Goal: Transaction & Acquisition: Purchase product/service

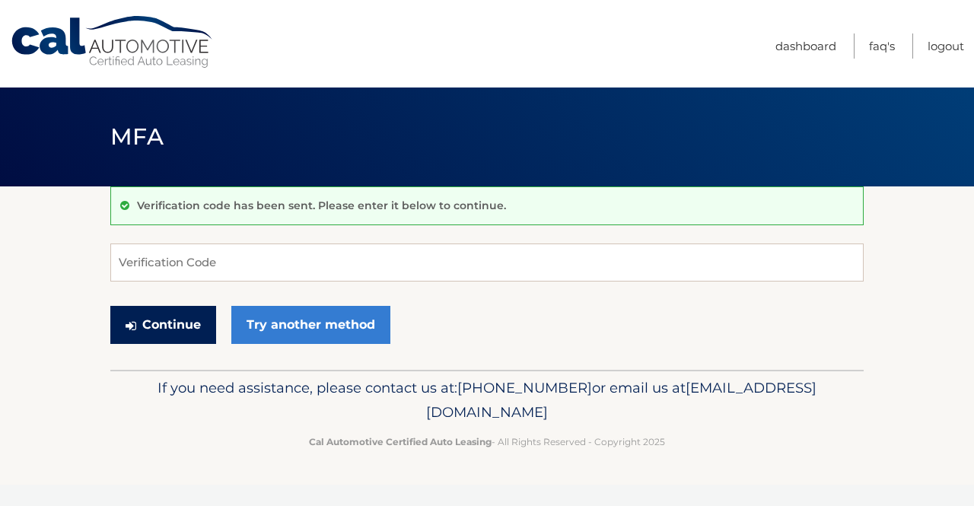
click at [176, 327] on button "Continue" at bounding box center [163, 325] width 106 height 38
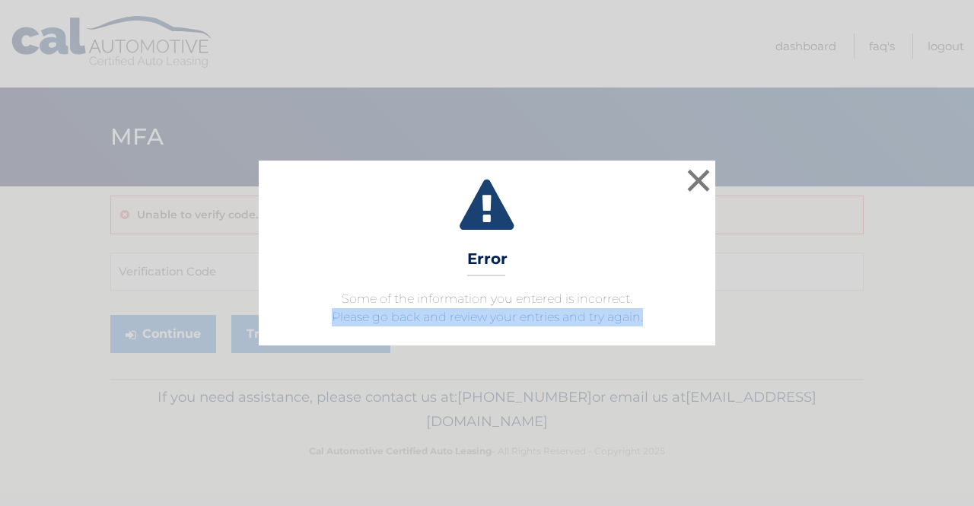
click at [674, 389] on div "× Error Some of the information you entered is incorrect. Please go back and re…" at bounding box center [487, 253] width 974 height 506
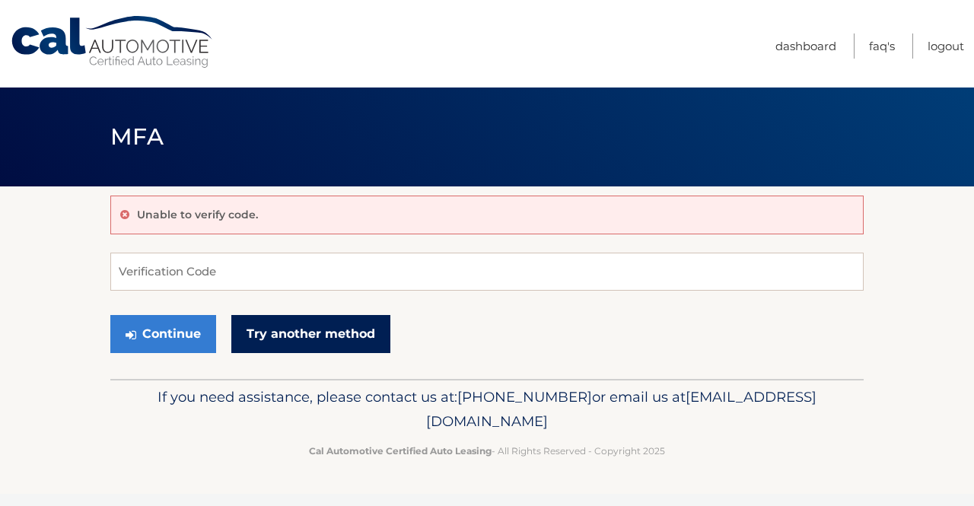
click at [326, 332] on link "Try another method" at bounding box center [310, 334] width 159 height 38
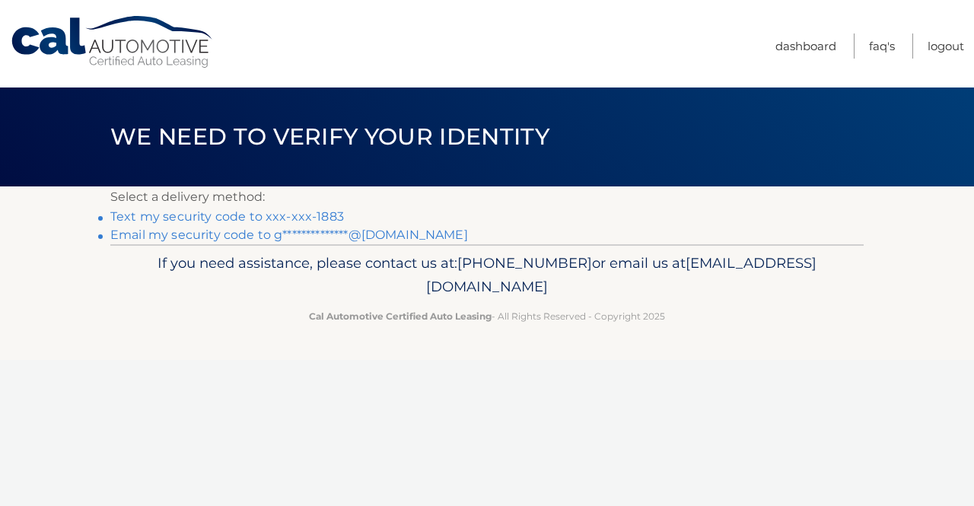
click at [254, 218] on link "Text my security code to xxx-xxx-1883" at bounding box center [227, 216] width 234 height 14
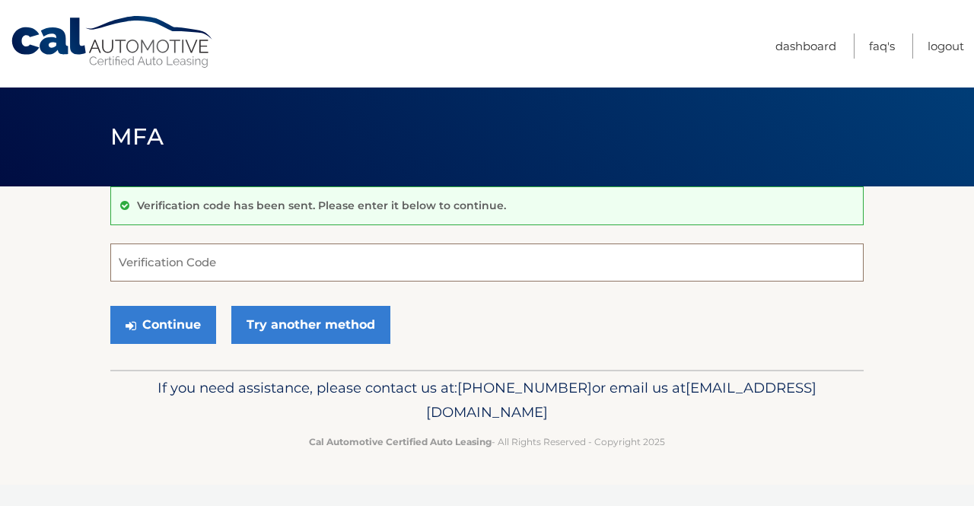
click at [231, 256] on input "Verification Code" at bounding box center [486, 262] width 753 height 38
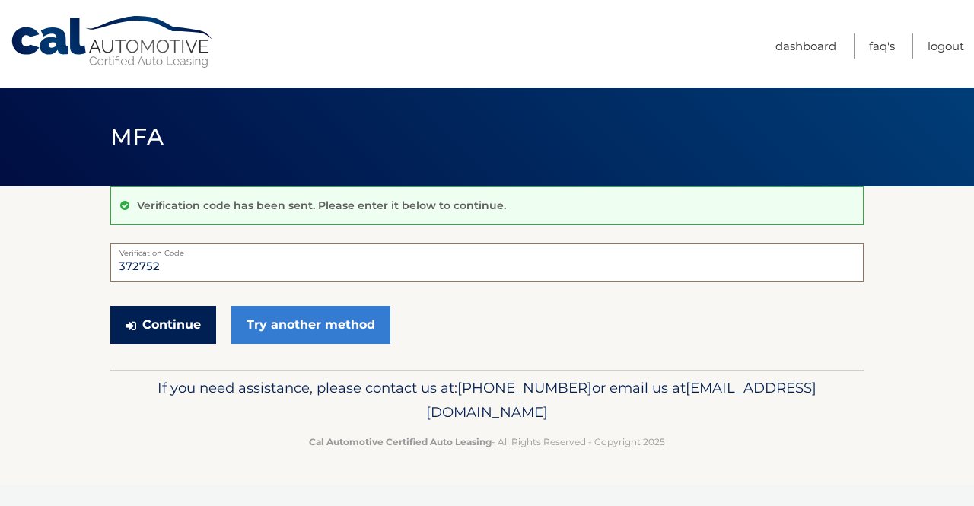
type input "372752"
click at [175, 327] on button "Continue" at bounding box center [163, 325] width 106 height 38
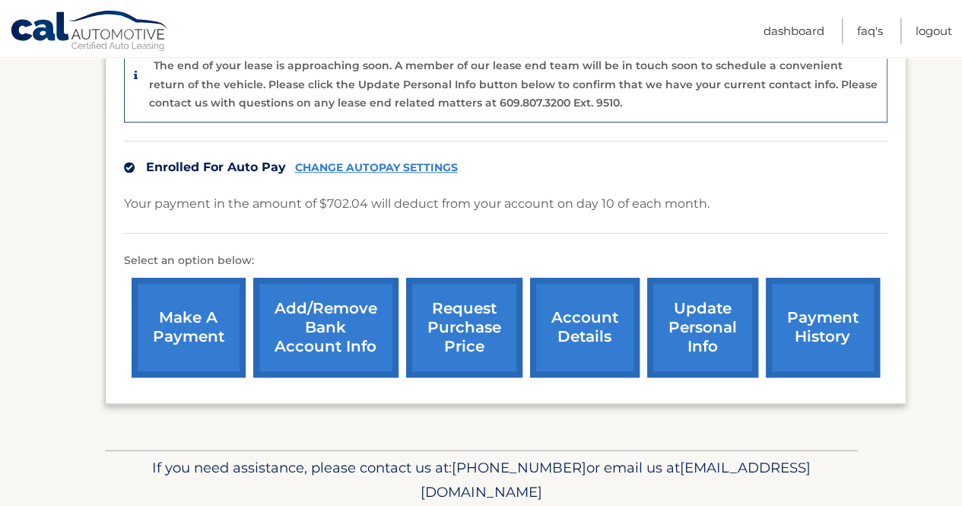
scroll to position [434, 0]
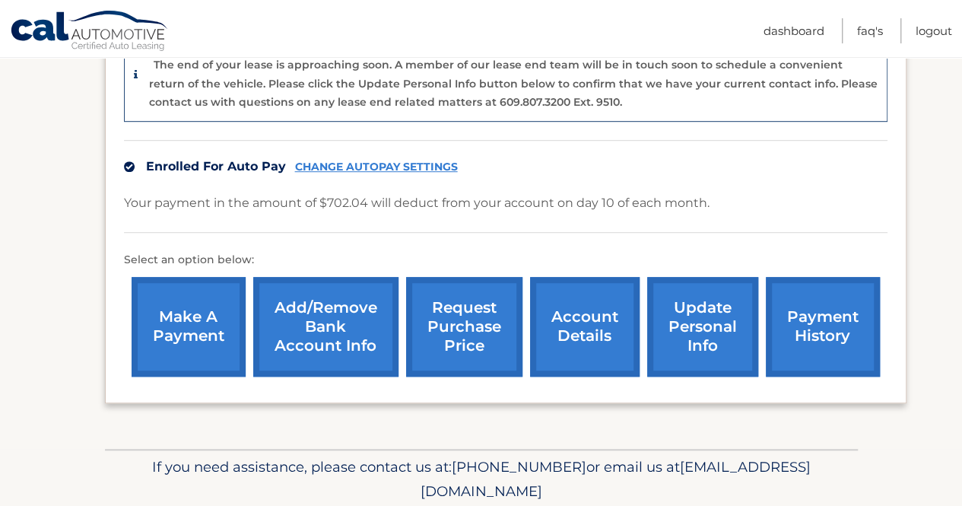
click at [581, 310] on link "account details" at bounding box center [585, 327] width 110 height 100
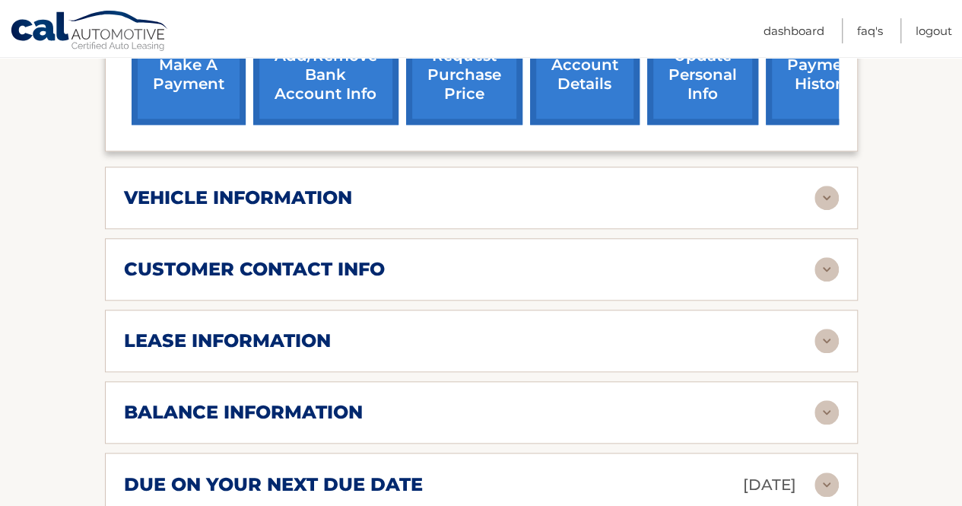
scroll to position [595, 0]
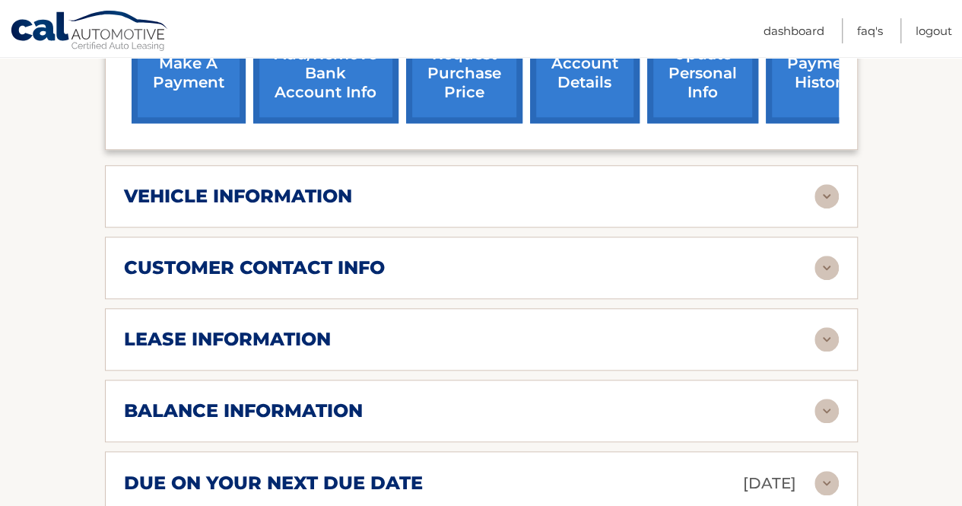
click at [820, 329] on img at bounding box center [827, 339] width 24 height 24
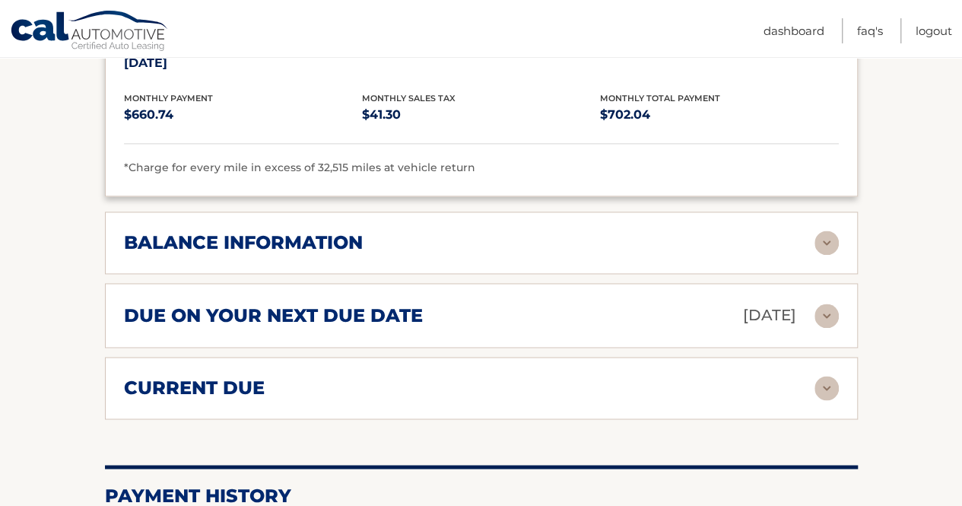
scroll to position [1051, 0]
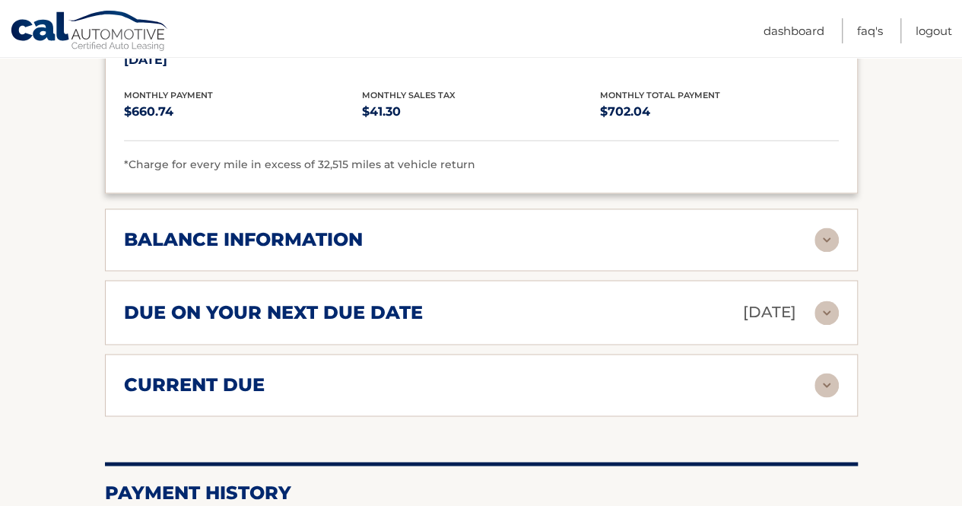
click at [819, 244] on img at bounding box center [827, 239] width 24 height 24
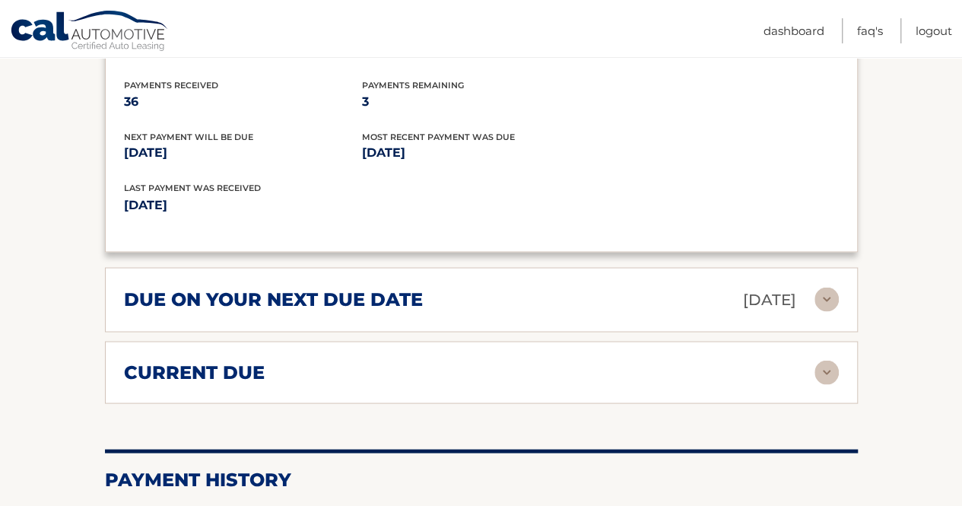
scroll to position [1255, 0]
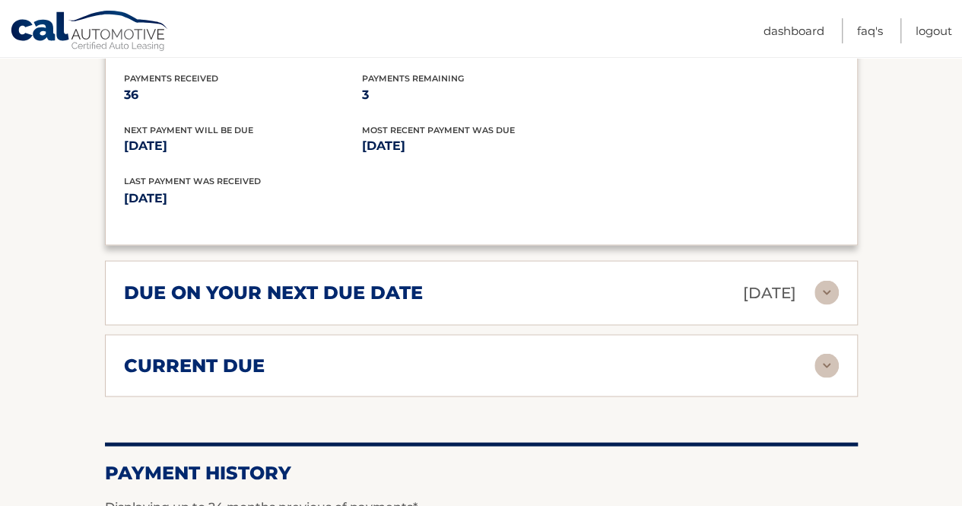
click at [825, 359] on img at bounding box center [827, 365] width 24 height 24
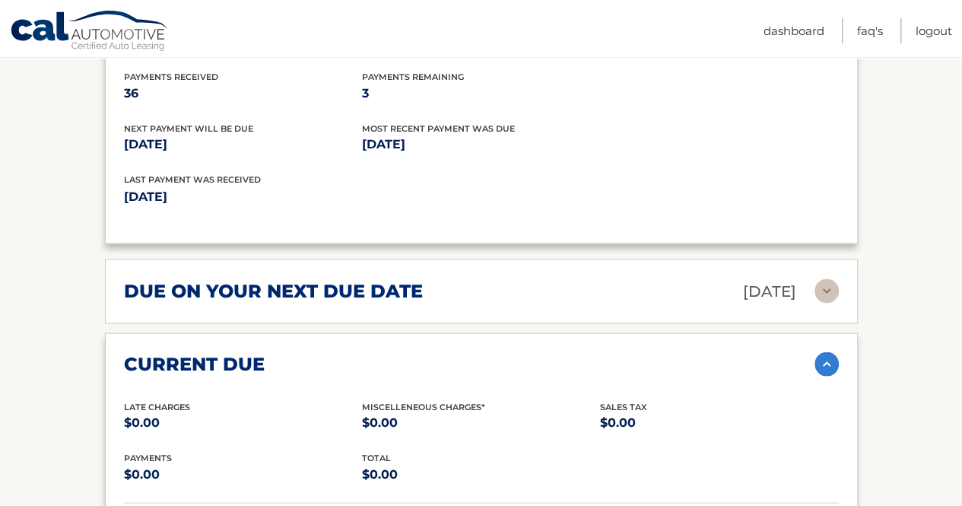
scroll to position [1253, 0]
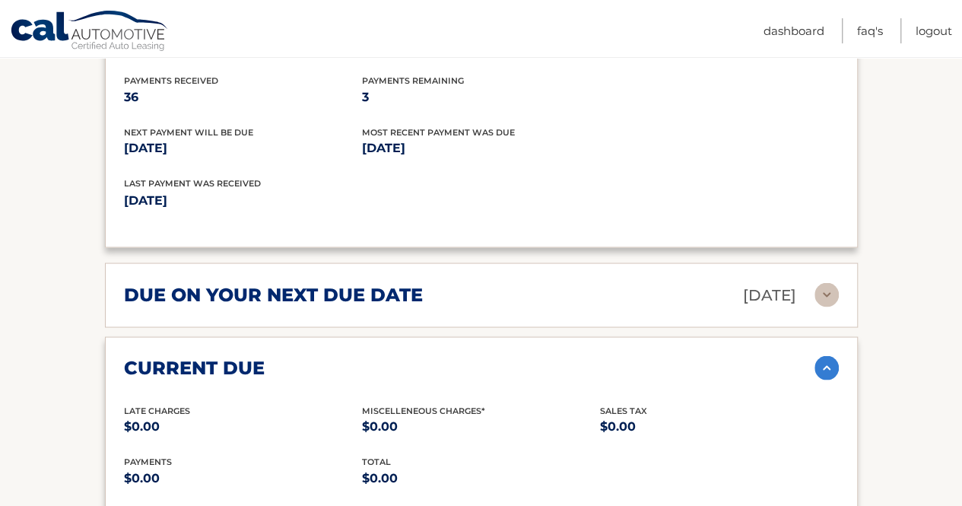
click at [822, 285] on img at bounding box center [827, 294] width 24 height 24
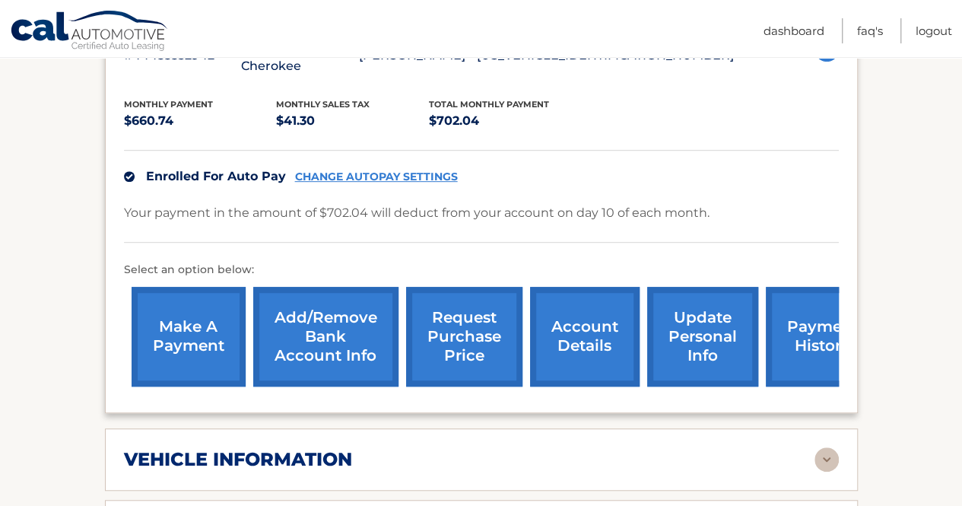
scroll to position [333, 0]
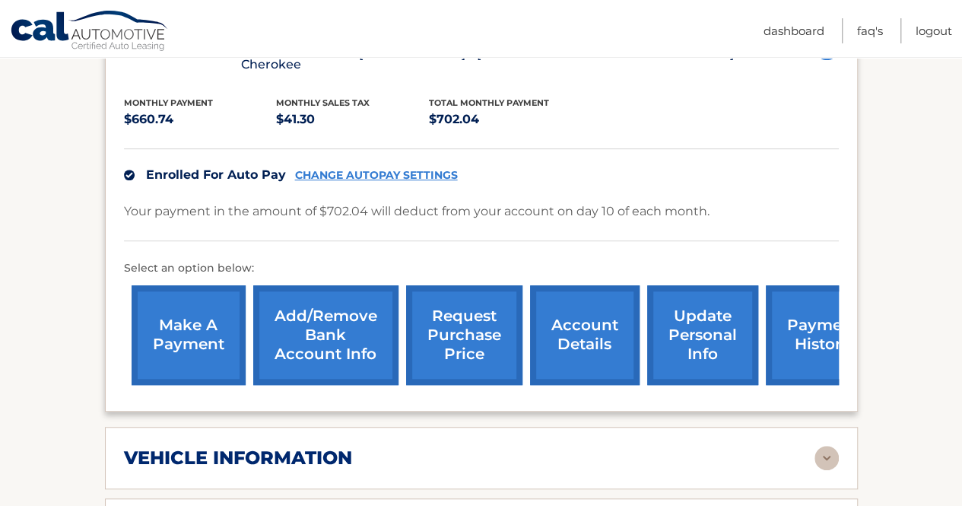
click at [201, 351] on link "make a payment" at bounding box center [189, 335] width 114 height 100
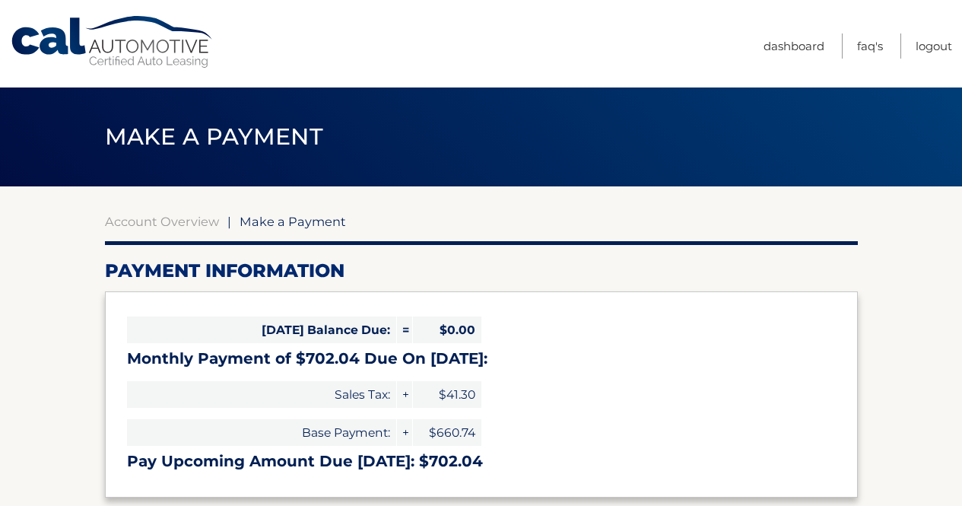
select select "ODBiM2NhYzctODlkMy00M2Q5LTllZGMtMzhkMjdkYWZlY2Iy"
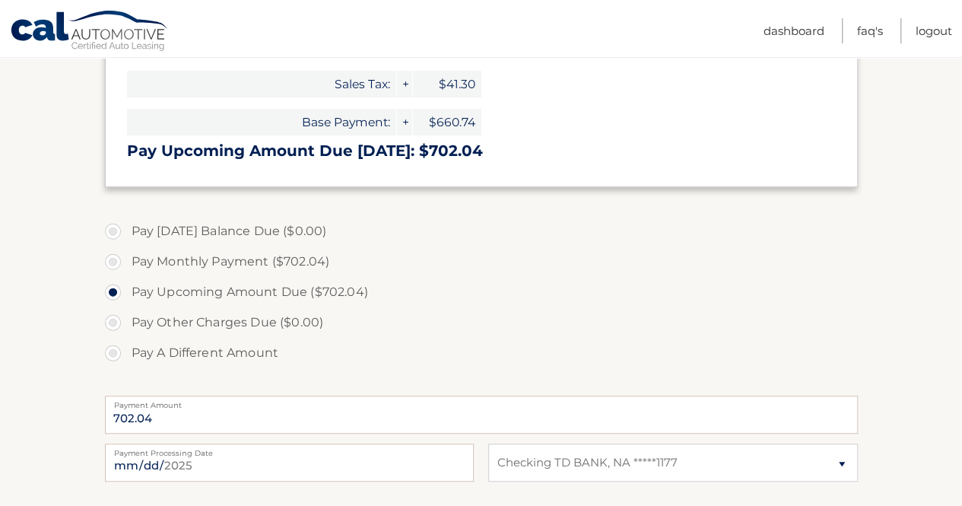
scroll to position [311, 0]
click at [117, 320] on label "Pay Other Charges Due ($0.00)" at bounding box center [481, 322] width 753 height 30
click at [114, 355] on label "Pay A Different Amount" at bounding box center [481, 352] width 753 height 30
click at [114, 355] on input "Pay A Different Amount" at bounding box center [118, 349] width 15 height 24
radio input "true"
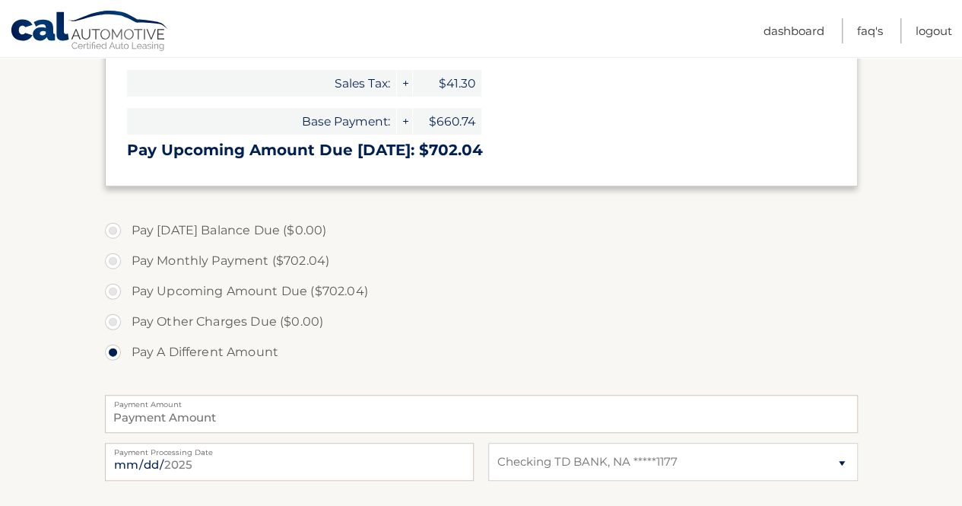
click at [114, 355] on label "Pay A Different Amount" at bounding box center [481, 352] width 753 height 30
click at [114, 355] on input "Pay A Different Amount" at bounding box center [118, 349] width 15 height 24
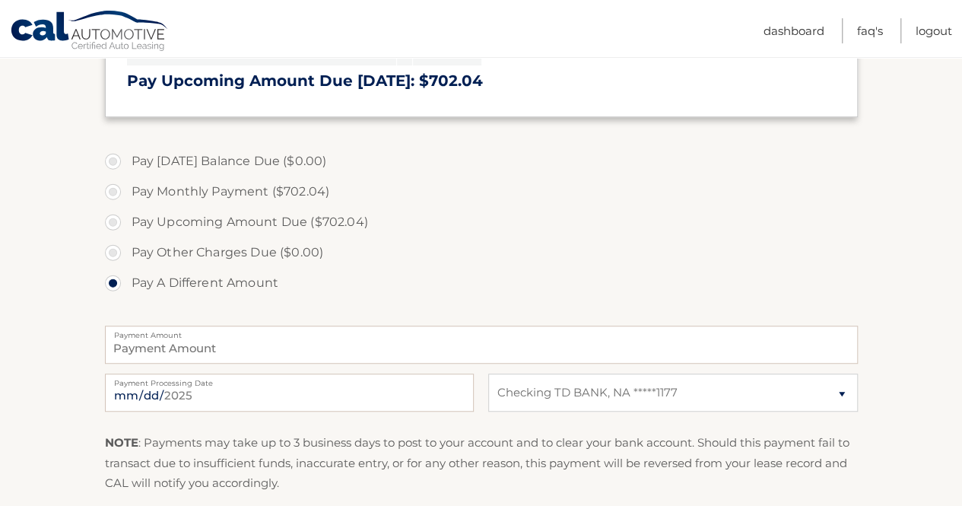
scroll to position [377, 0]
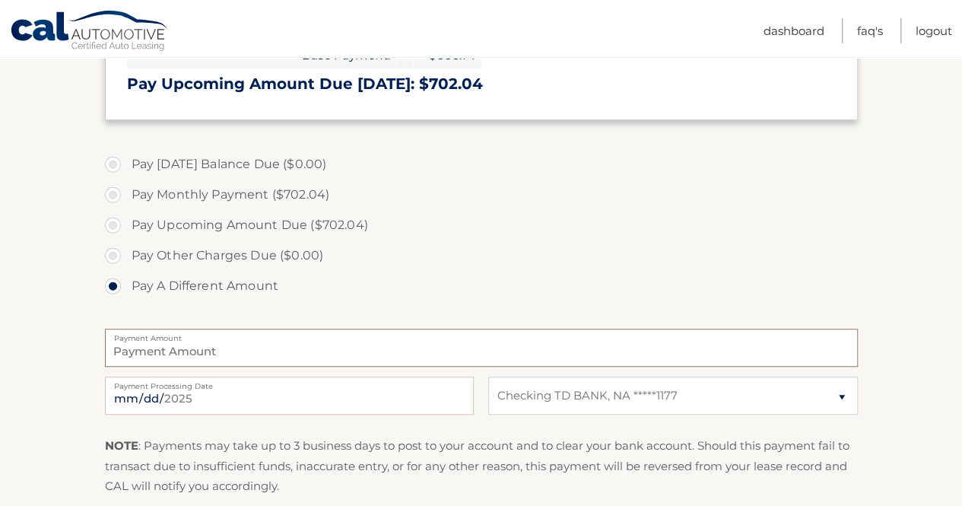
click at [239, 351] on input "Payment Amount" at bounding box center [481, 348] width 753 height 38
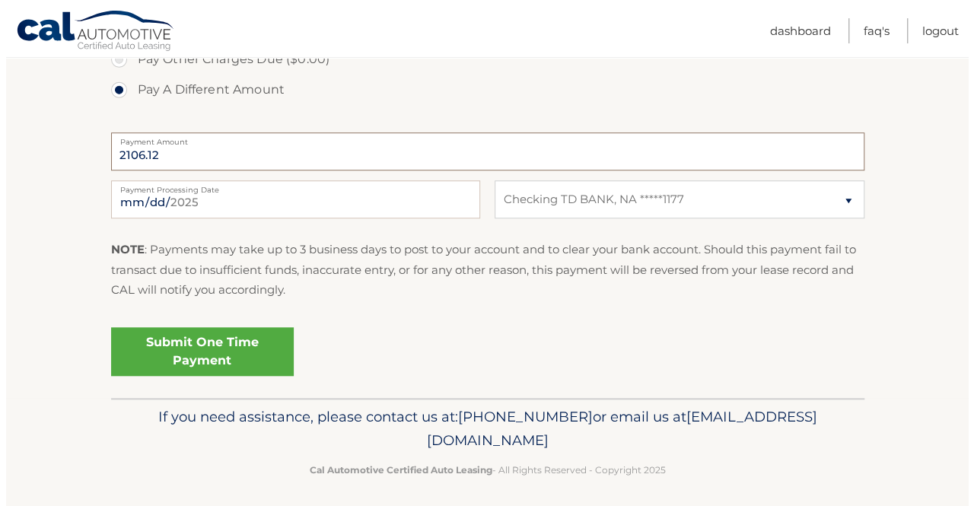
scroll to position [580, 0]
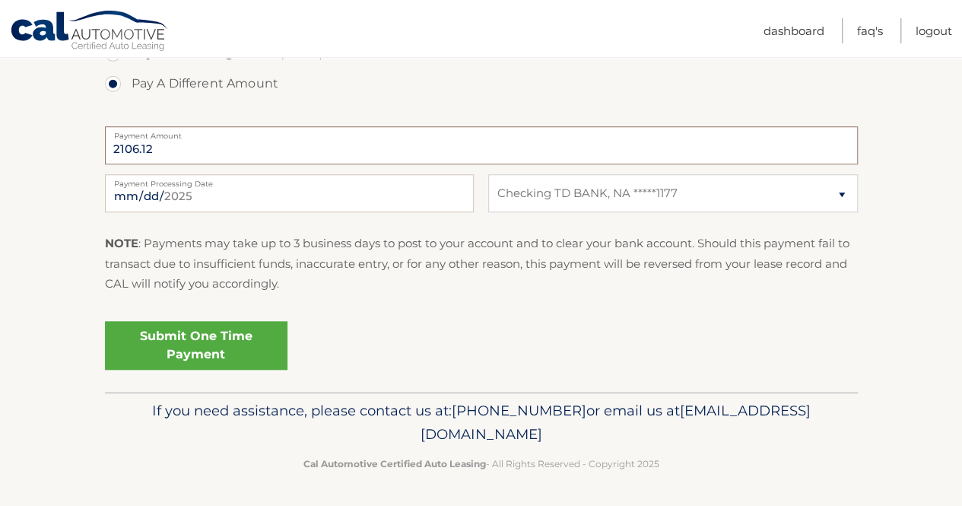
type input "2106.12"
click at [231, 186] on input "2025-09-04" at bounding box center [289, 193] width 369 height 38
type input "2025-09-05"
click at [220, 347] on link "Submit One Time Payment" at bounding box center [196, 345] width 183 height 49
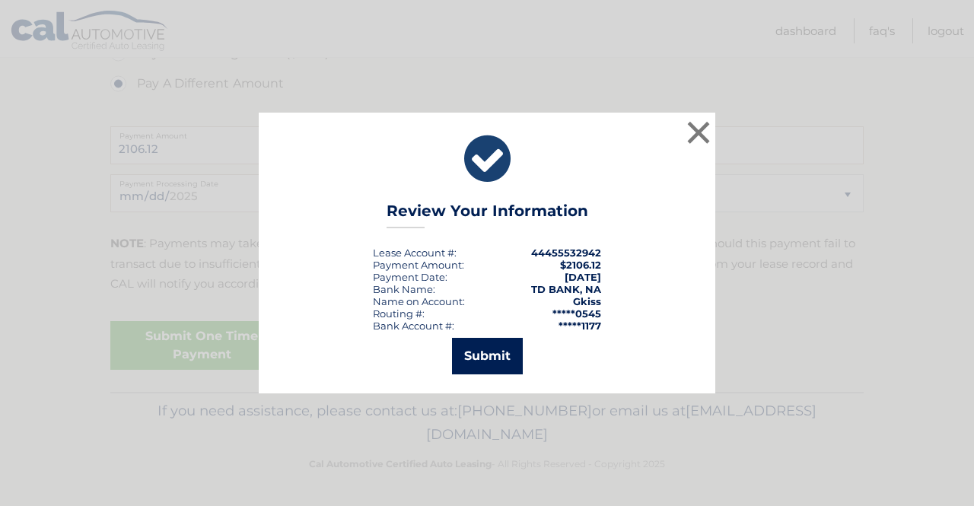
click at [501, 351] on button "Submit" at bounding box center [487, 356] width 71 height 37
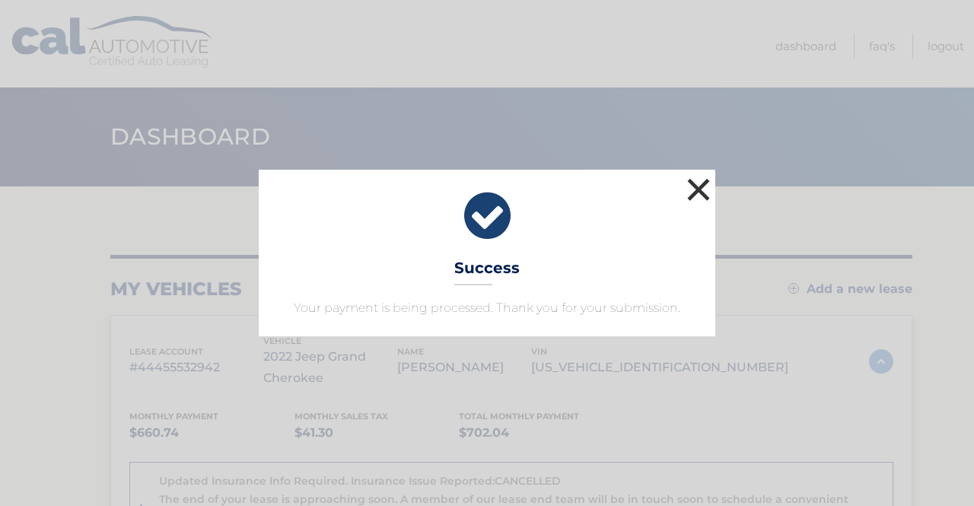
click at [698, 186] on button "×" at bounding box center [698, 189] width 30 height 30
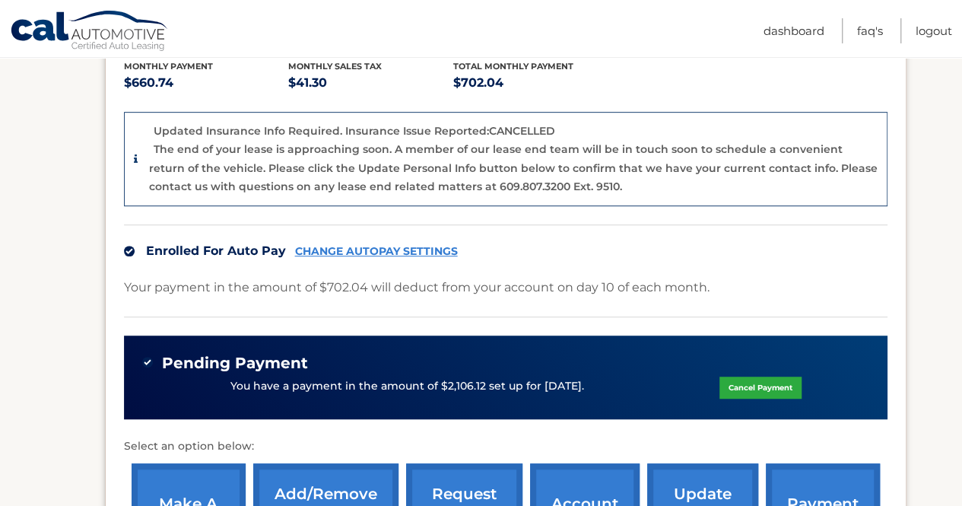
scroll to position [351, 0]
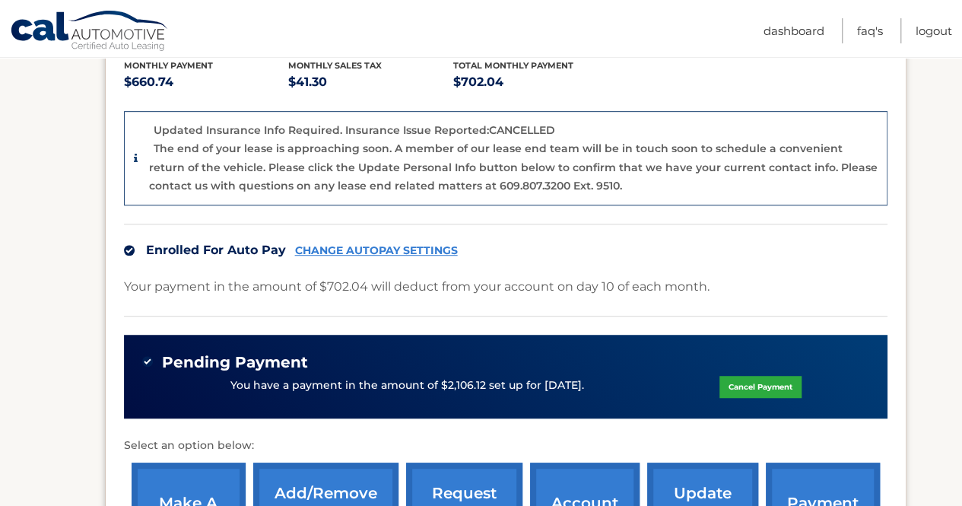
click at [383, 248] on link "CHANGE AUTOPAY SETTINGS" at bounding box center [376, 250] width 163 height 13
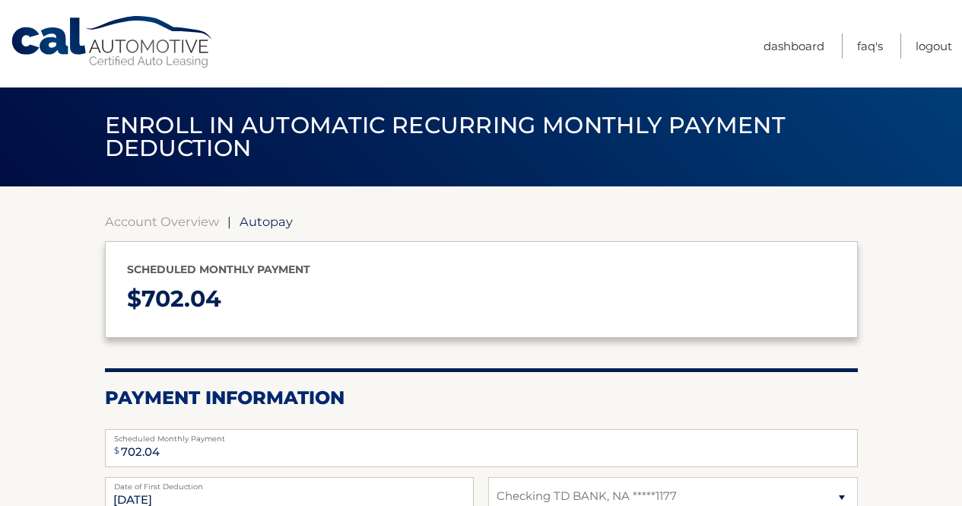
select select "ODBiM2NhYzctODlkMy00M2Q5LTllZGMtMzhkMjdkYWZlY2Iy"
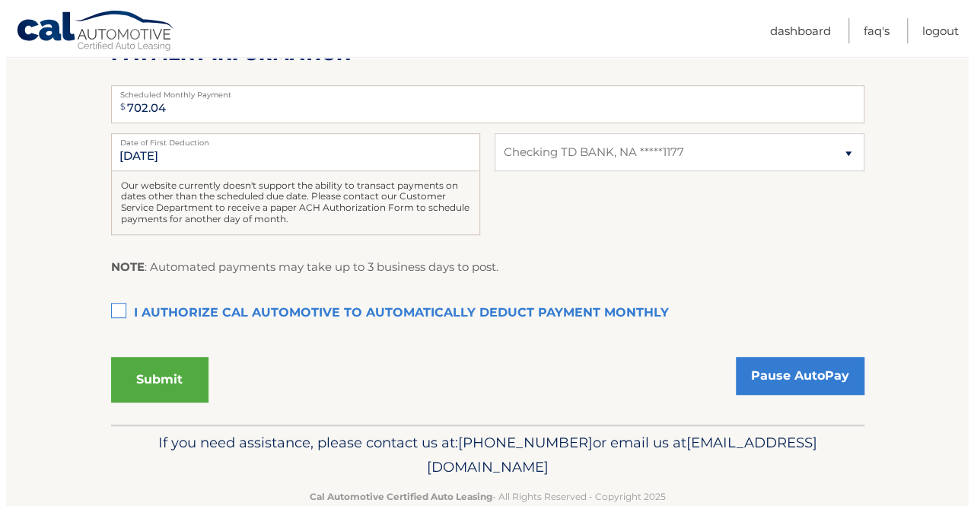
scroll to position [345, 0]
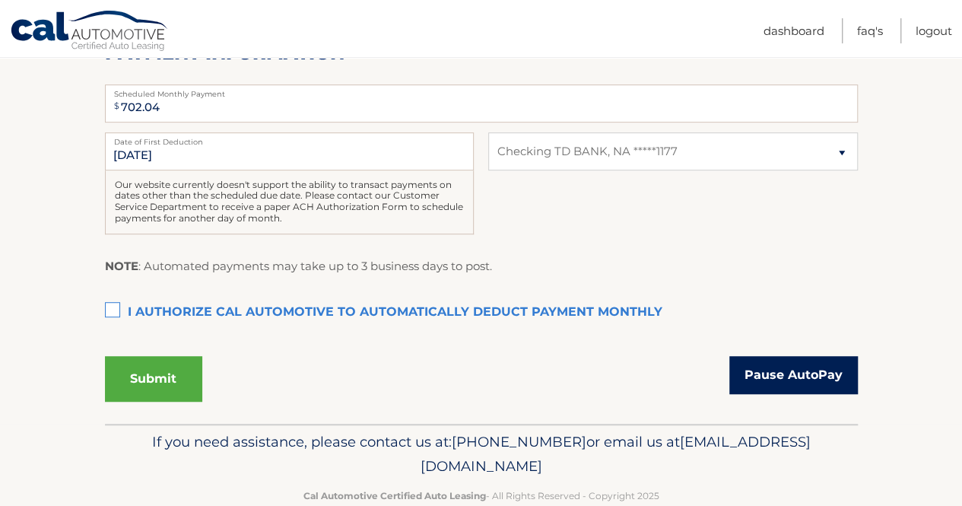
click at [768, 372] on link "Pause AutoPay" at bounding box center [794, 375] width 129 height 38
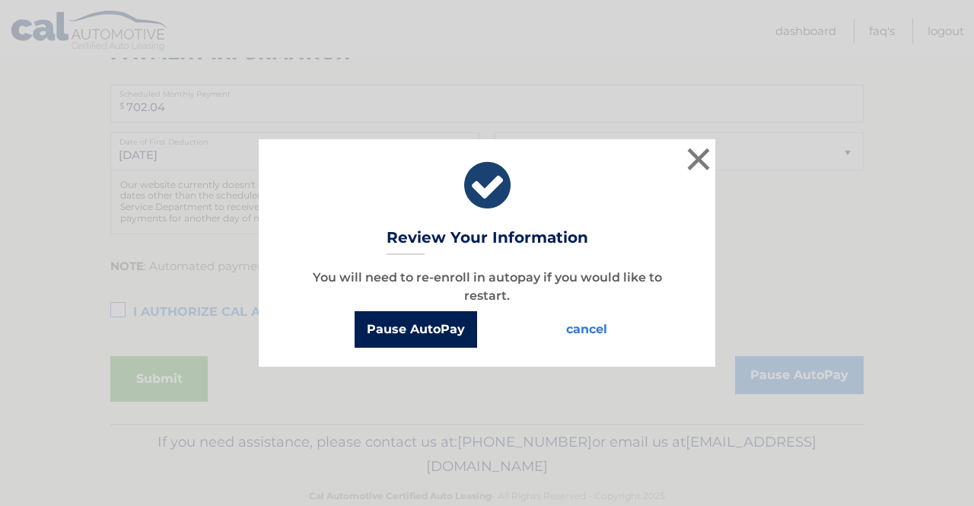
click at [399, 329] on button "Pause AutoPay" at bounding box center [415, 329] width 122 height 37
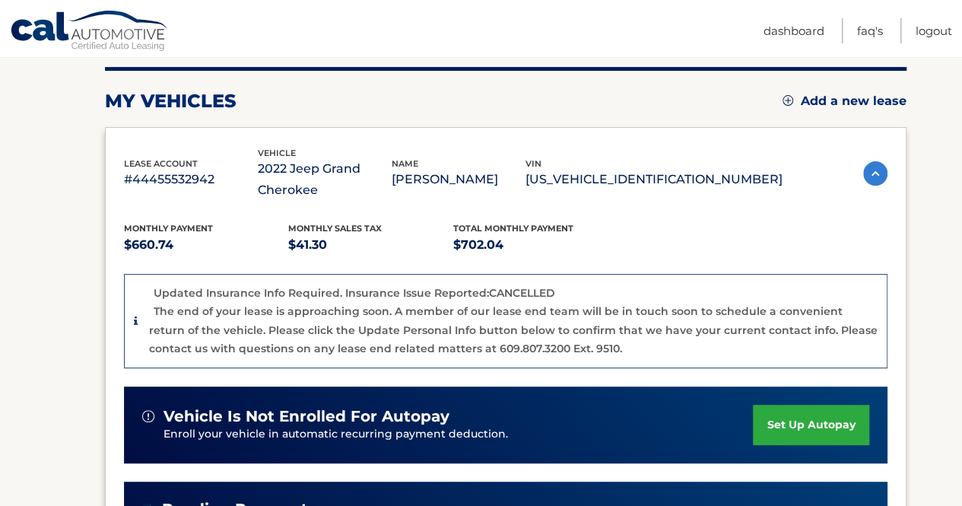
scroll to position [189, 0]
